Goal: Find specific page/section: Find specific page/section

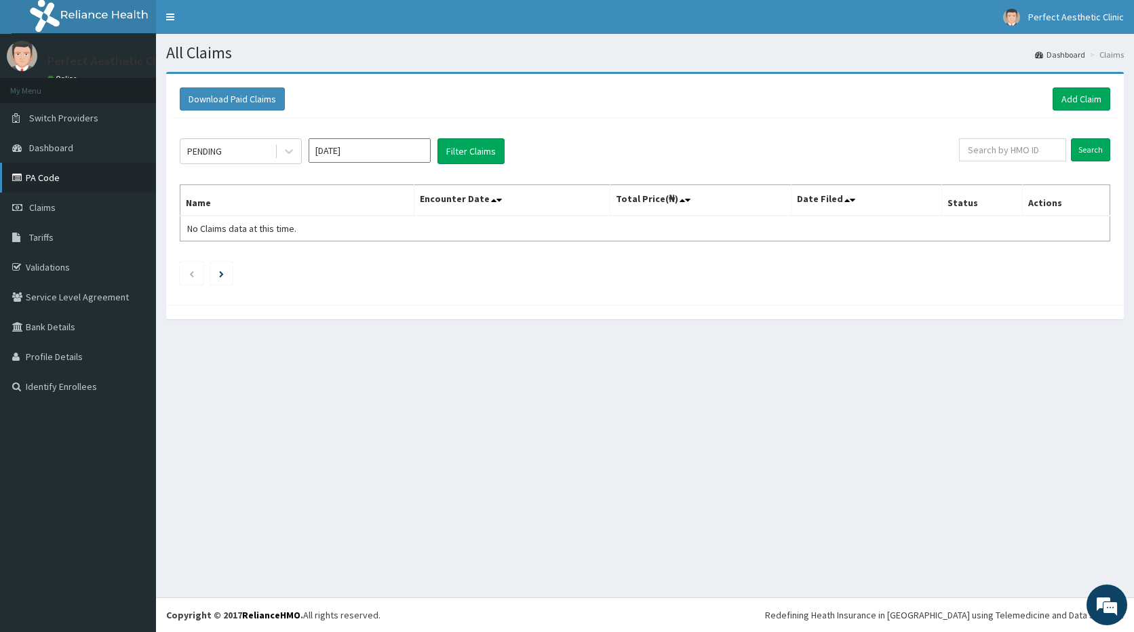
click at [43, 176] on link "PA Code" at bounding box center [78, 178] width 156 height 30
